Goal: Register for event/course

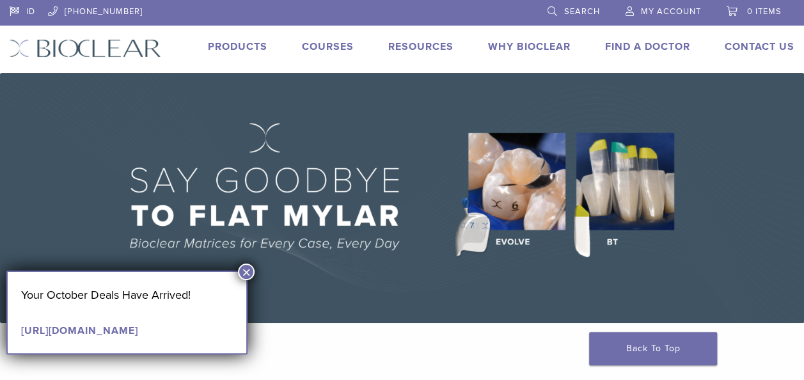
scroll to position [64, 0]
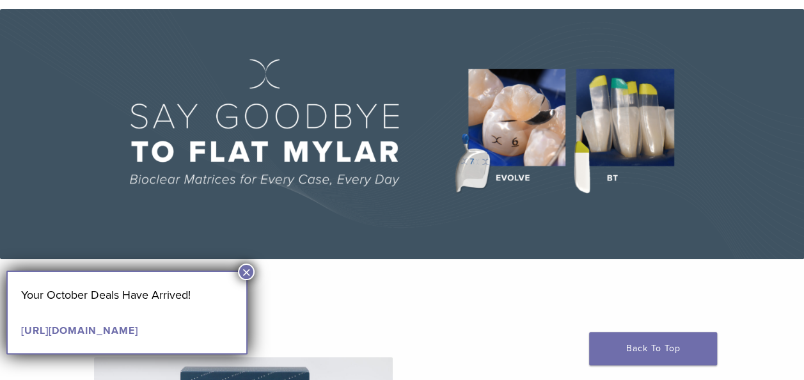
click at [248, 267] on button "×" at bounding box center [246, 272] width 17 height 17
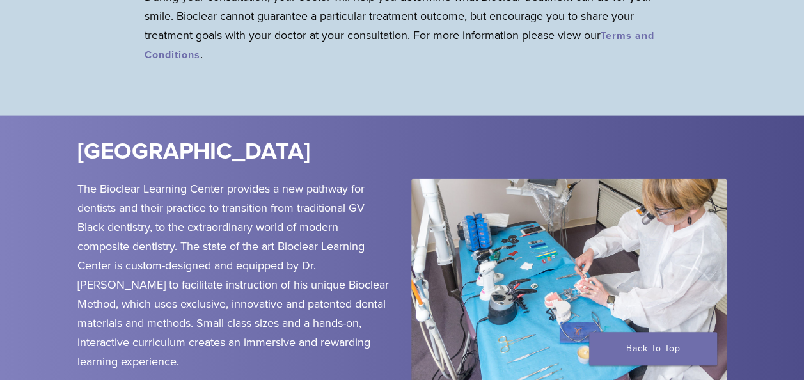
scroll to position [1471, 0]
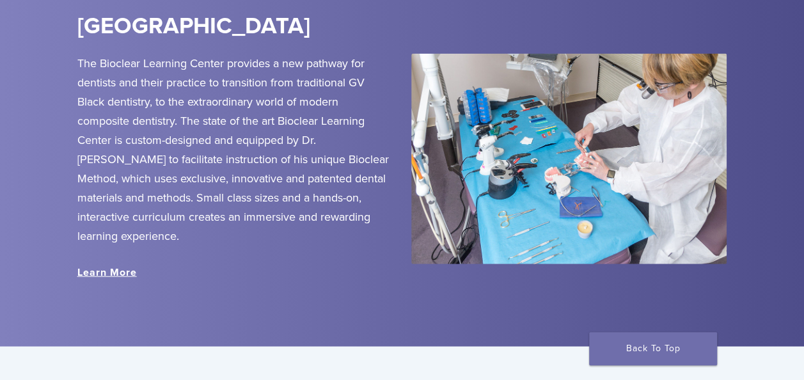
click at [136, 273] on link "Learn More" at bounding box center [106, 272] width 59 height 13
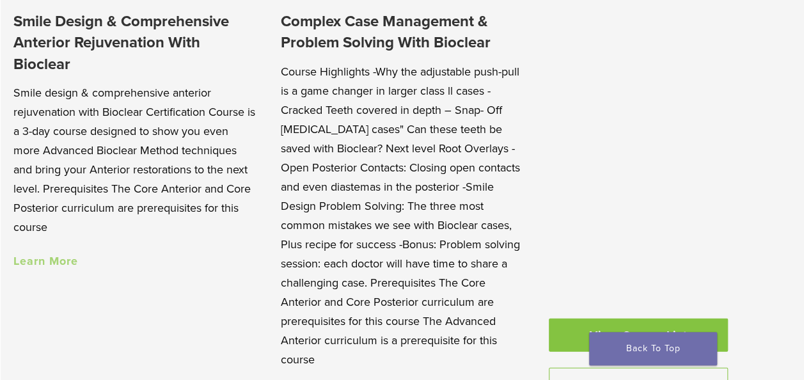
scroll to position [1343, 0]
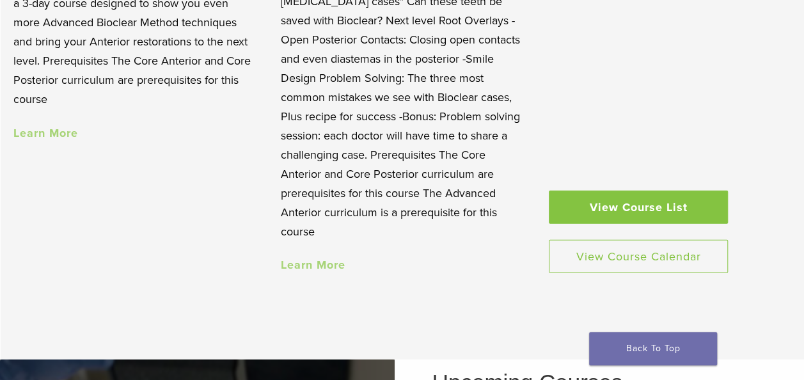
click at [592, 214] on link "View Course List" at bounding box center [638, 207] width 179 height 33
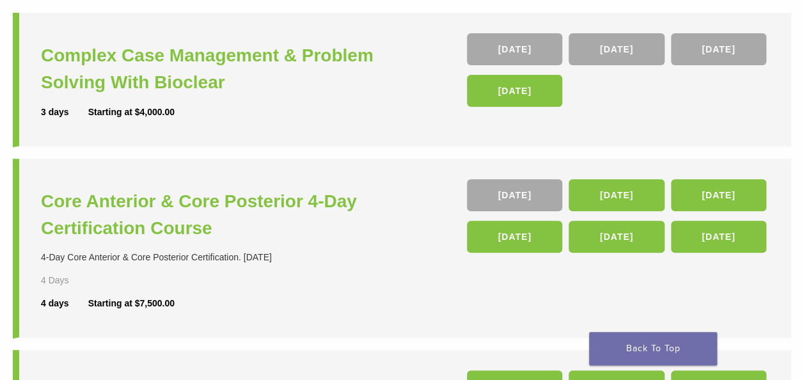
scroll to position [256, 0]
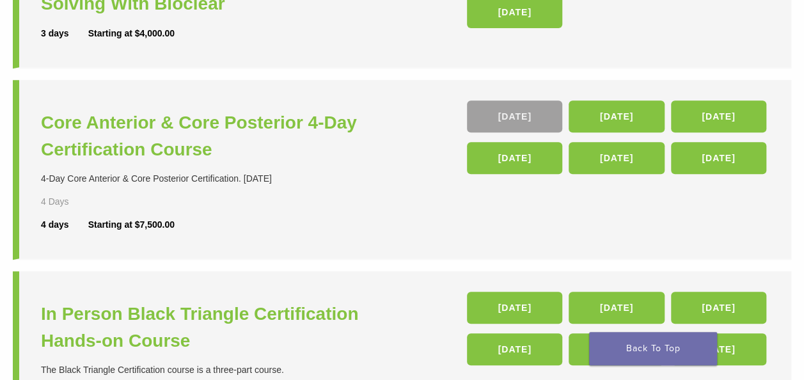
click at [530, 122] on link "05 Nov" at bounding box center [514, 116] width 95 height 32
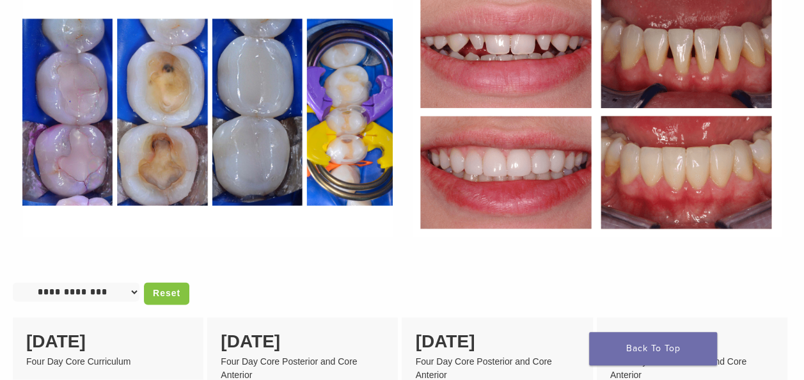
scroll to position [831, 0]
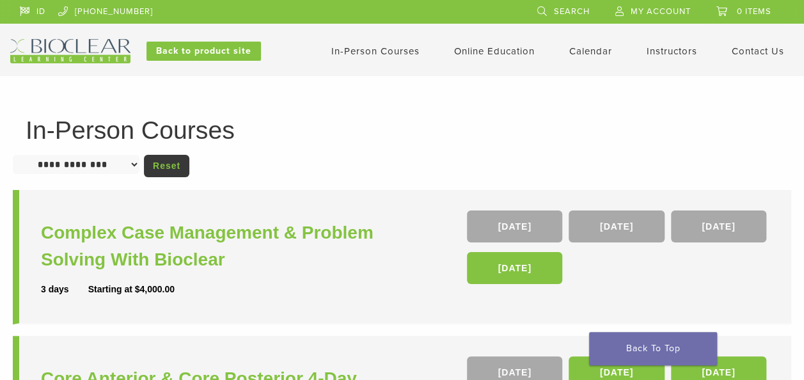
scroll to position [64, 0]
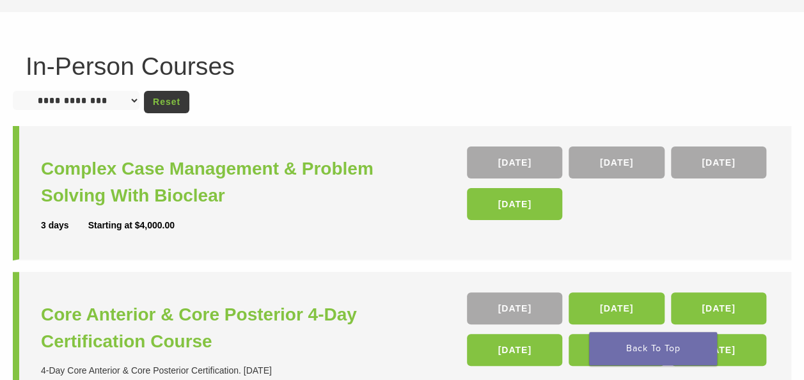
click at [109, 104] on select "**********" at bounding box center [76, 100] width 127 height 19
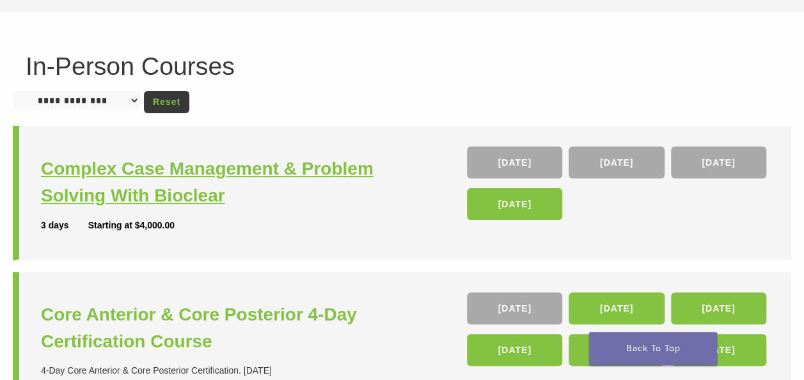
scroll to position [128, 0]
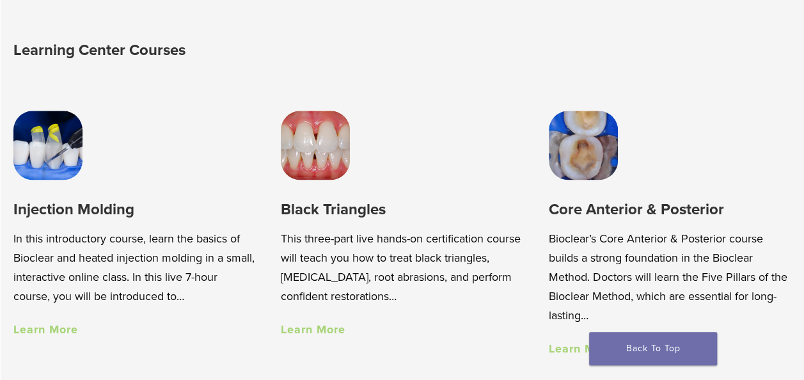
scroll to position [829, 0]
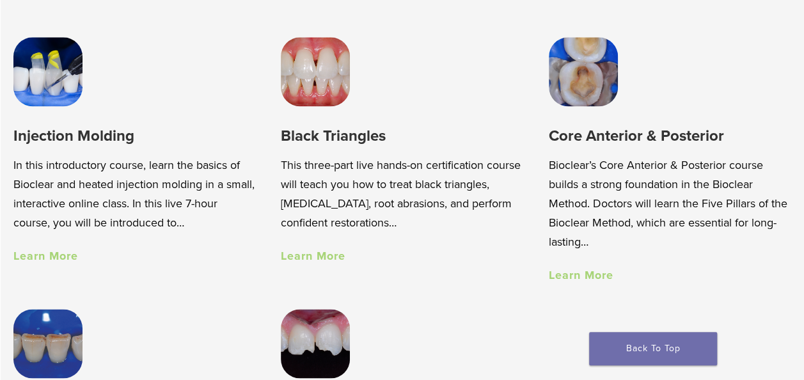
click at [47, 262] on link "Learn More" at bounding box center [45, 256] width 65 height 14
click at [330, 261] on link "Learn More" at bounding box center [313, 256] width 65 height 14
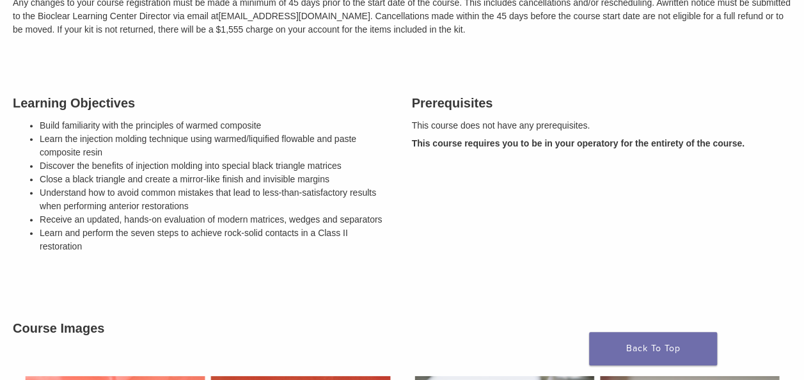
scroll to position [192, 0]
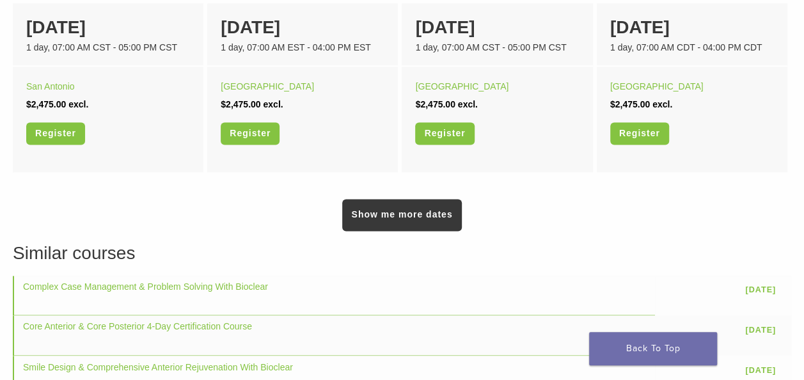
scroll to position [553, 0]
